Goal: Task Accomplishment & Management: Use online tool/utility

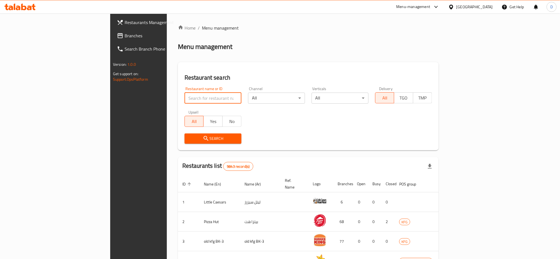
click at [185, 97] on input "search" at bounding box center [213, 98] width 57 height 11
paste input "Vitamin juice"
type input "Vitamin juice"
click button "Search" at bounding box center [213, 139] width 57 height 10
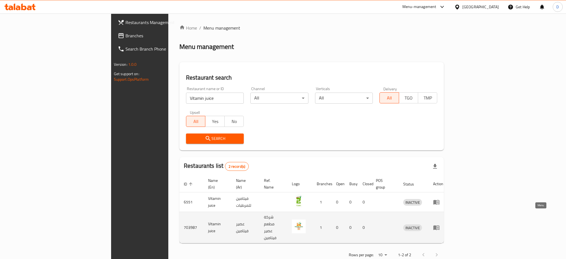
click at [443, 224] on link "enhanced table" at bounding box center [438, 227] width 10 height 7
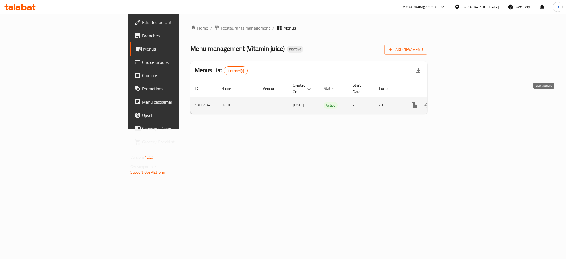
click at [461, 99] on link "enhanced table" at bounding box center [454, 105] width 13 height 13
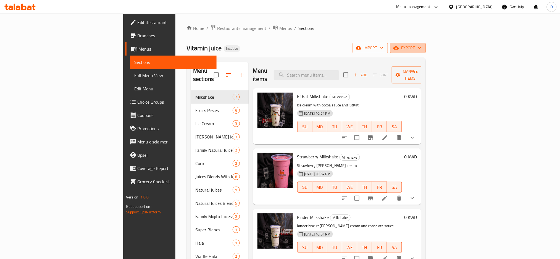
click at [422, 47] on span "export" at bounding box center [408, 48] width 27 height 7
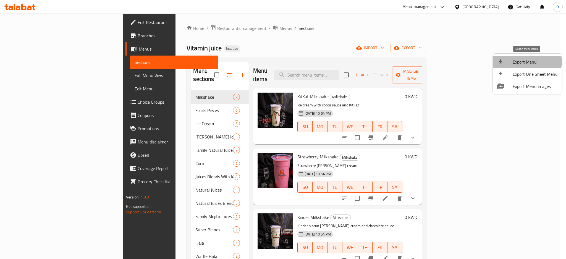
click at [526, 62] on span "Export Menu" at bounding box center [535, 62] width 45 height 7
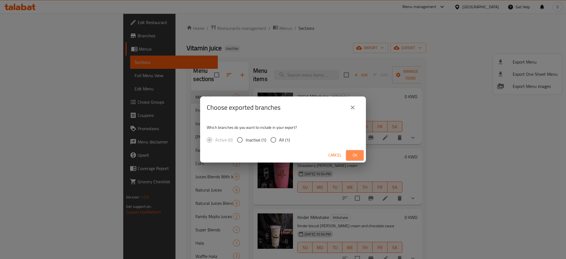
click at [350, 155] on span "Ok" at bounding box center [354, 155] width 9 height 7
